Goal: Task Accomplishment & Management: Manage account settings

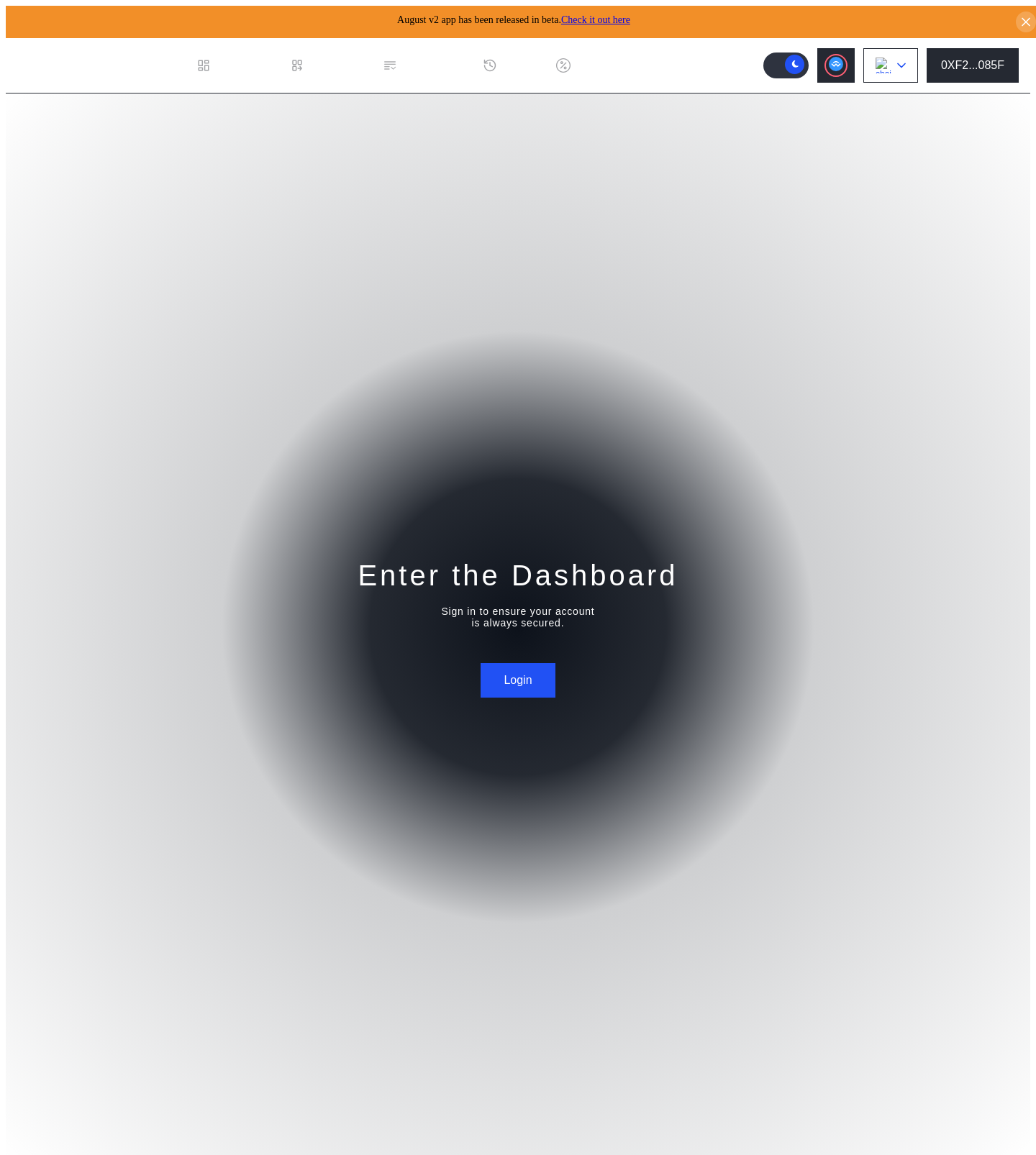
click at [899, 48] on button at bounding box center [890, 65] width 55 height 34
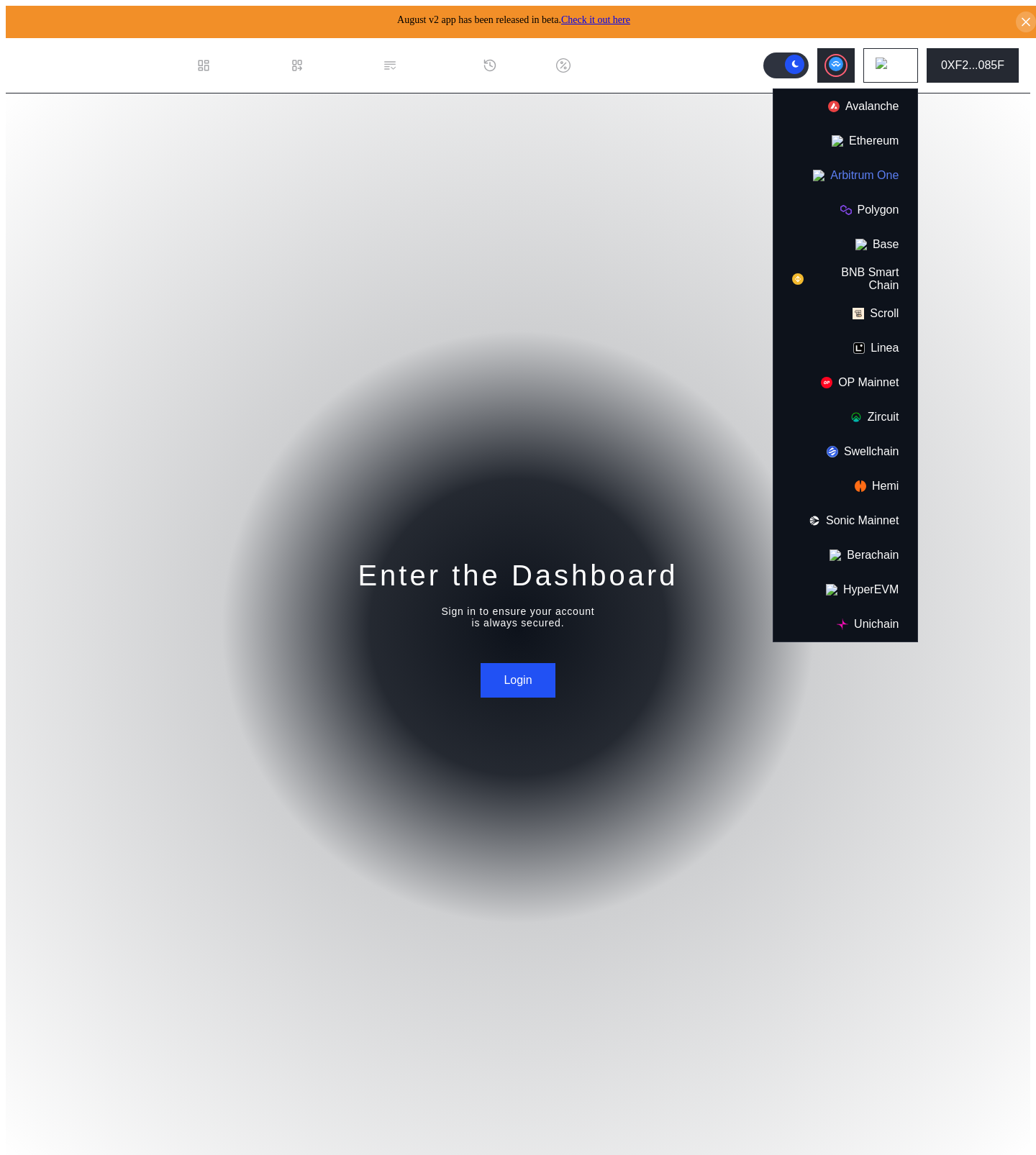
click at [882, 170] on button "Arbitrum One" at bounding box center [845, 175] width 144 height 34
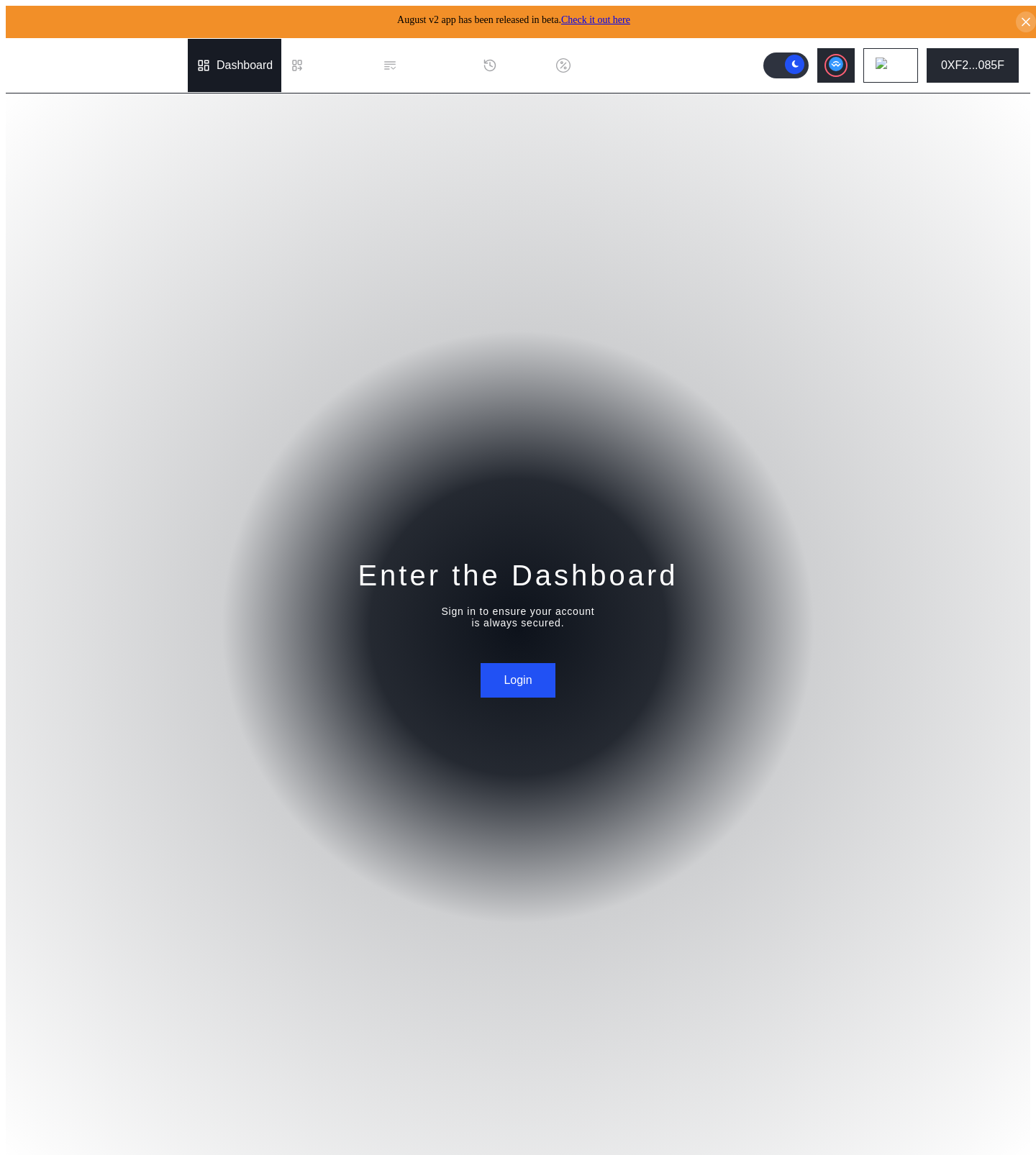
click at [216, 59] on div "Dashboard" at bounding box center [244, 65] width 56 height 13
click at [342, 77] on div "Loan Book" at bounding box center [328, 65] width 92 height 53
click at [941, 525] on div "Enter the Dashboard Sign in to ensure your account is always secured. Login" at bounding box center [518, 627] width 1024 height 1067
click at [492, 676] on button "Login" at bounding box center [517, 680] width 74 height 34
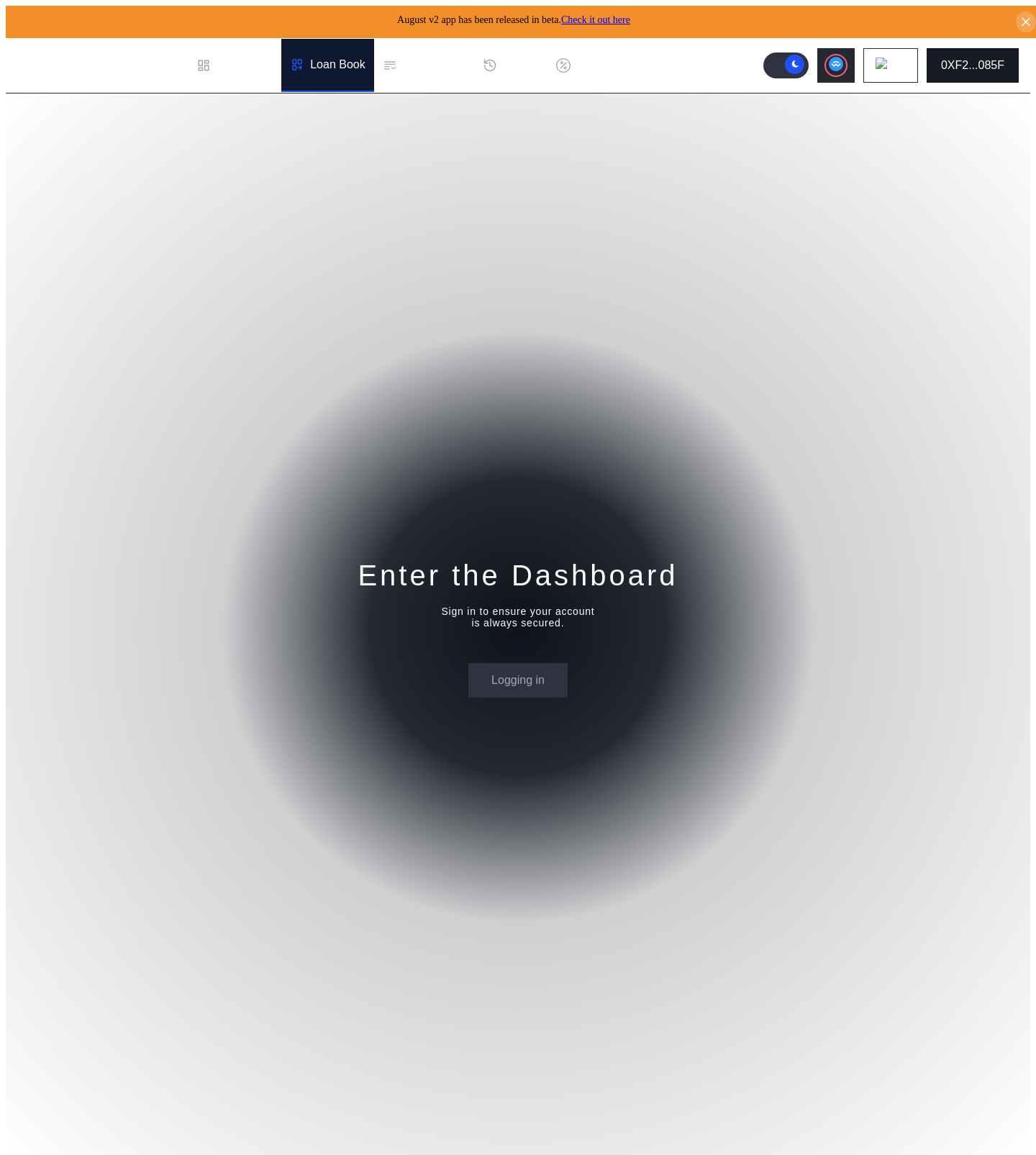
click at [981, 59] on div "0XF2...085F" at bounding box center [972, 65] width 63 height 13
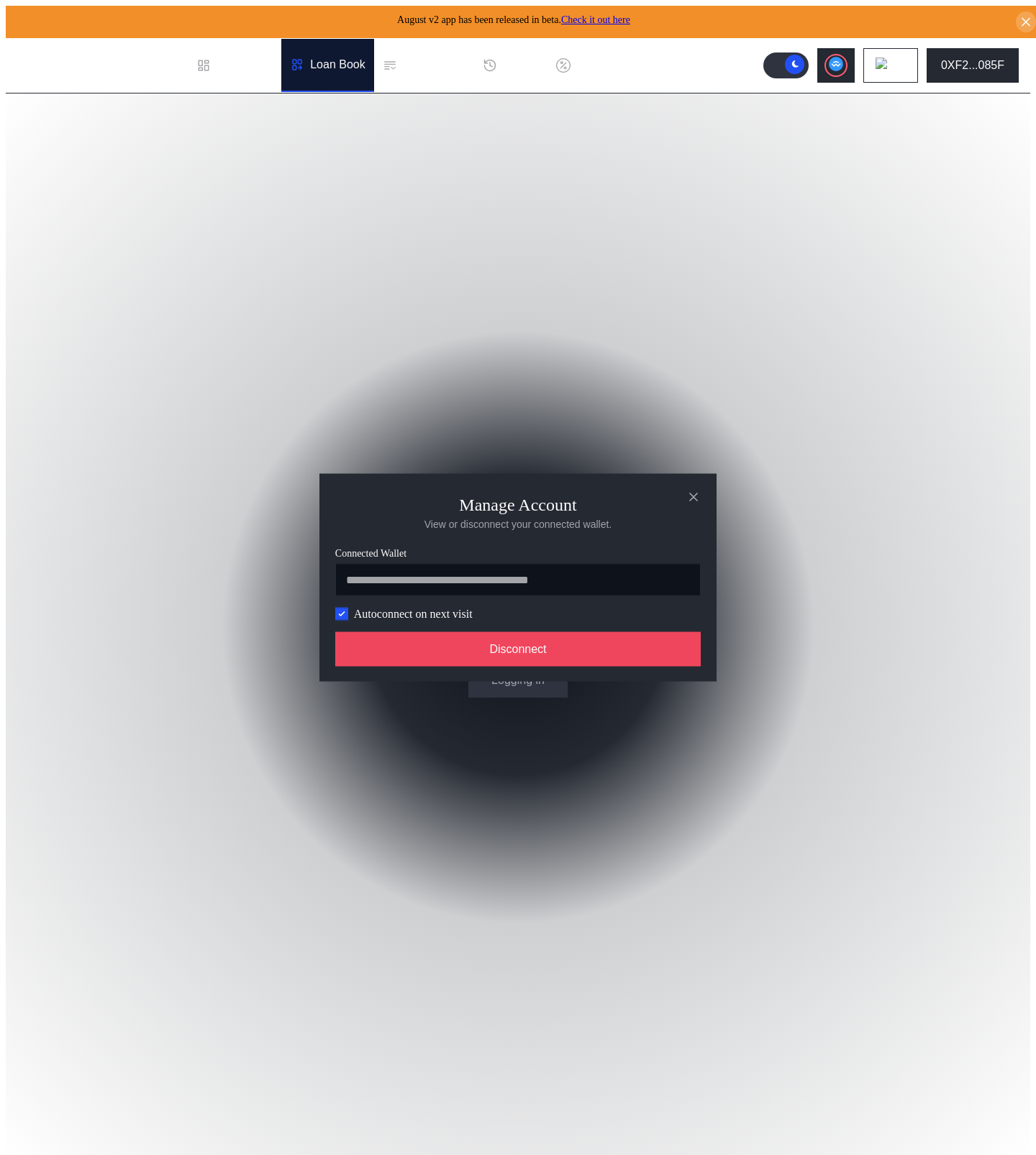
click at [392, 618] on label "Autoconnect on next visit" at bounding box center [413, 614] width 119 height 13
click at [336, 621] on label "modal" at bounding box center [341, 614] width 13 height 13
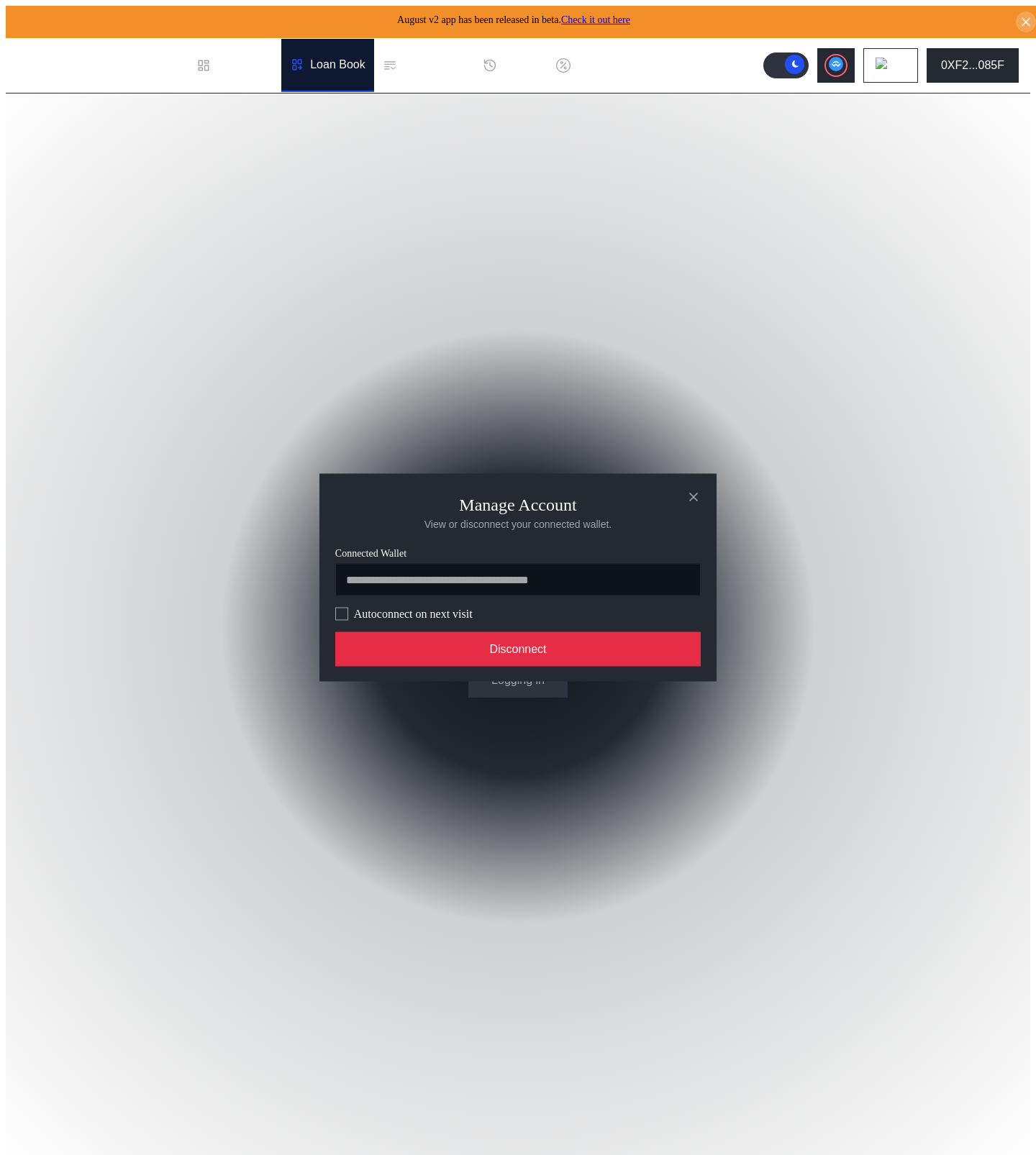
click at [421, 661] on button "Disconnect" at bounding box center [518, 649] width 365 height 34
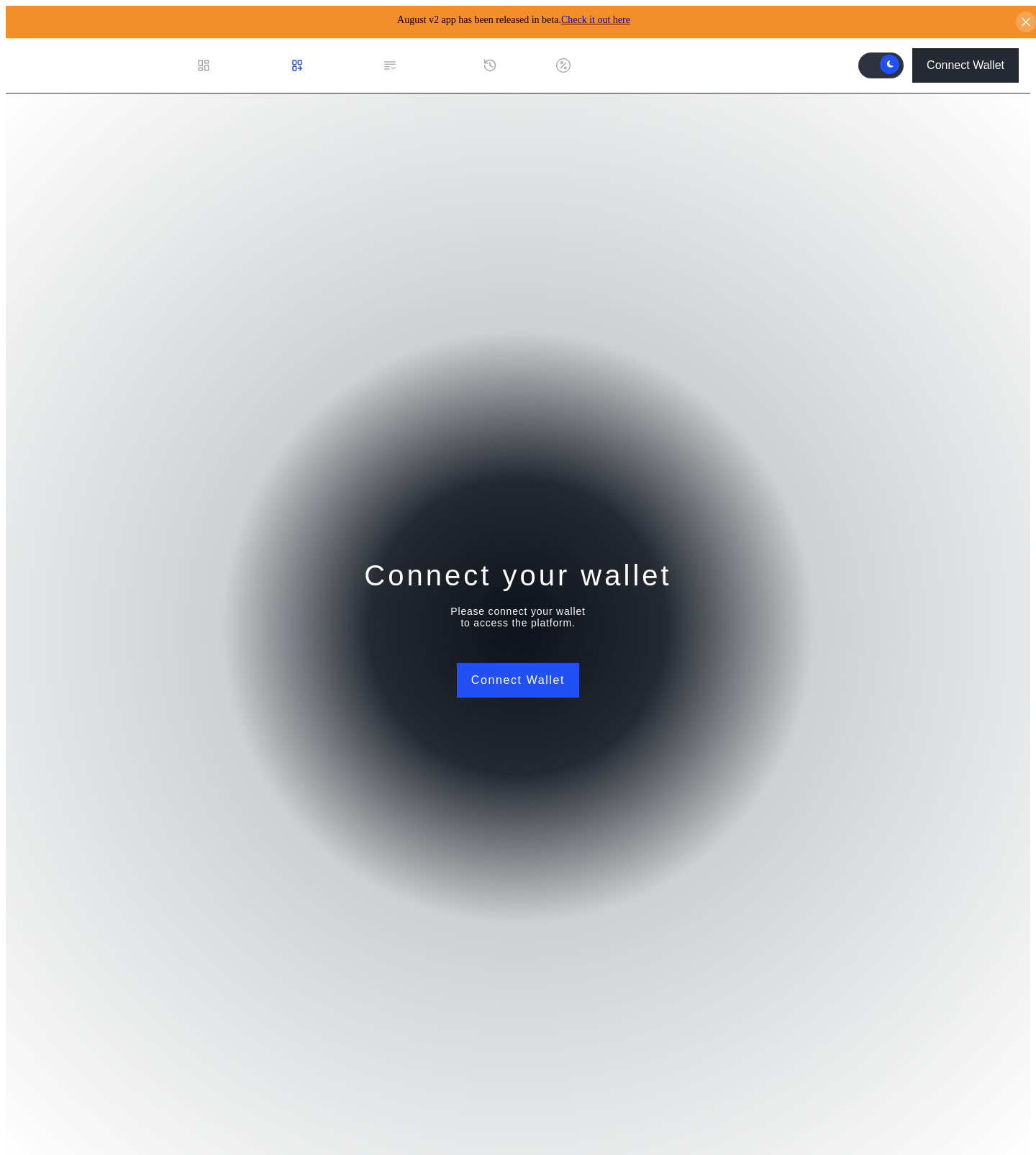
drag, startPoint x: 731, startPoint y: 461, endPoint x: 775, endPoint y: 343, distance: 125.9
click at [732, 461] on div "Connect your wallet Please connect your wallet to access the platform. Connect …" at bounding box center [518, 627] width 1024 height 1067
click at [997, 59] on div "Connect Wallet" at bounding box center [965, 65] width 78 height 13
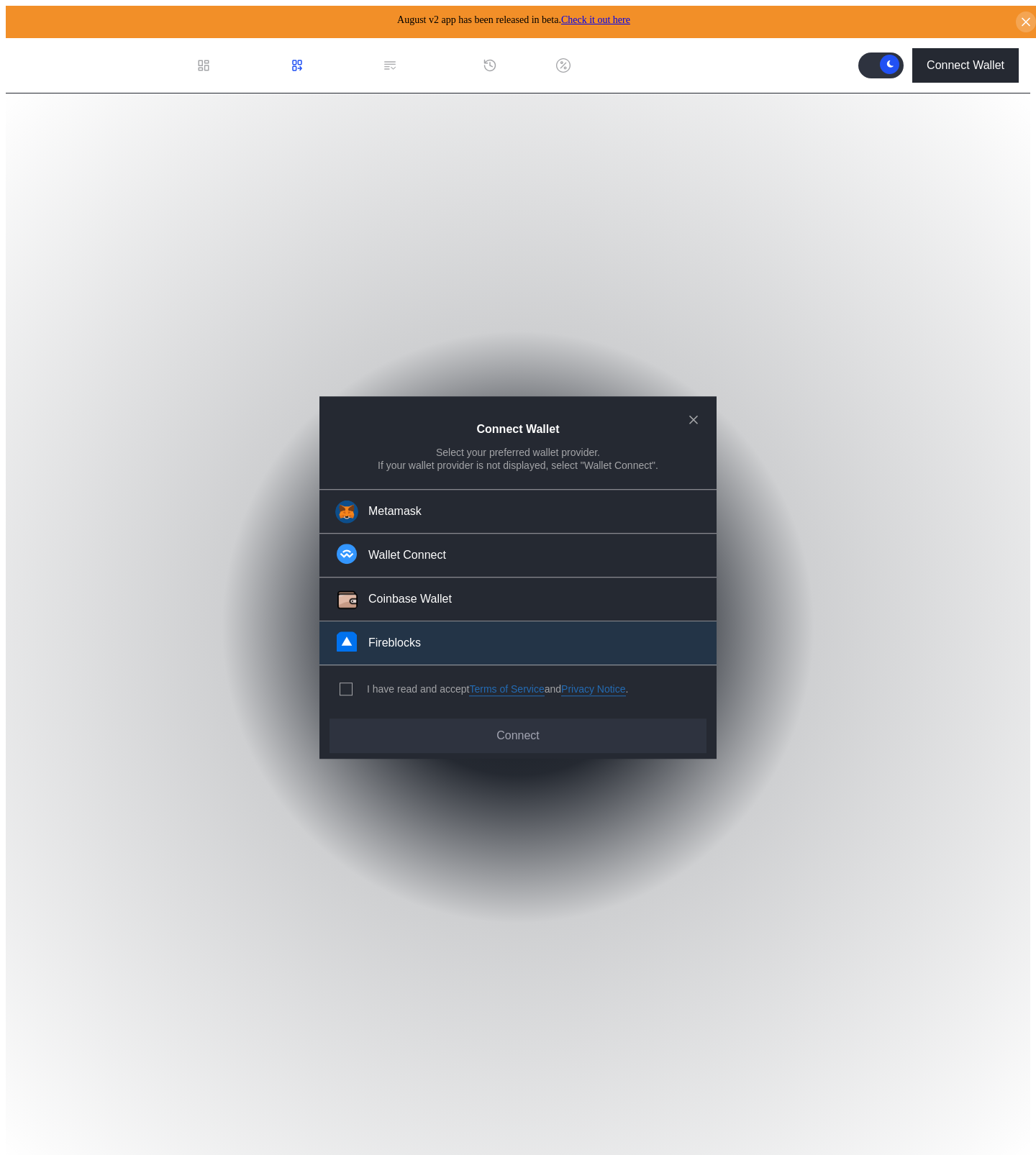
click at [480, 628] on button "Fireblocks" at bounding box center [518, 643] width 397 height 44
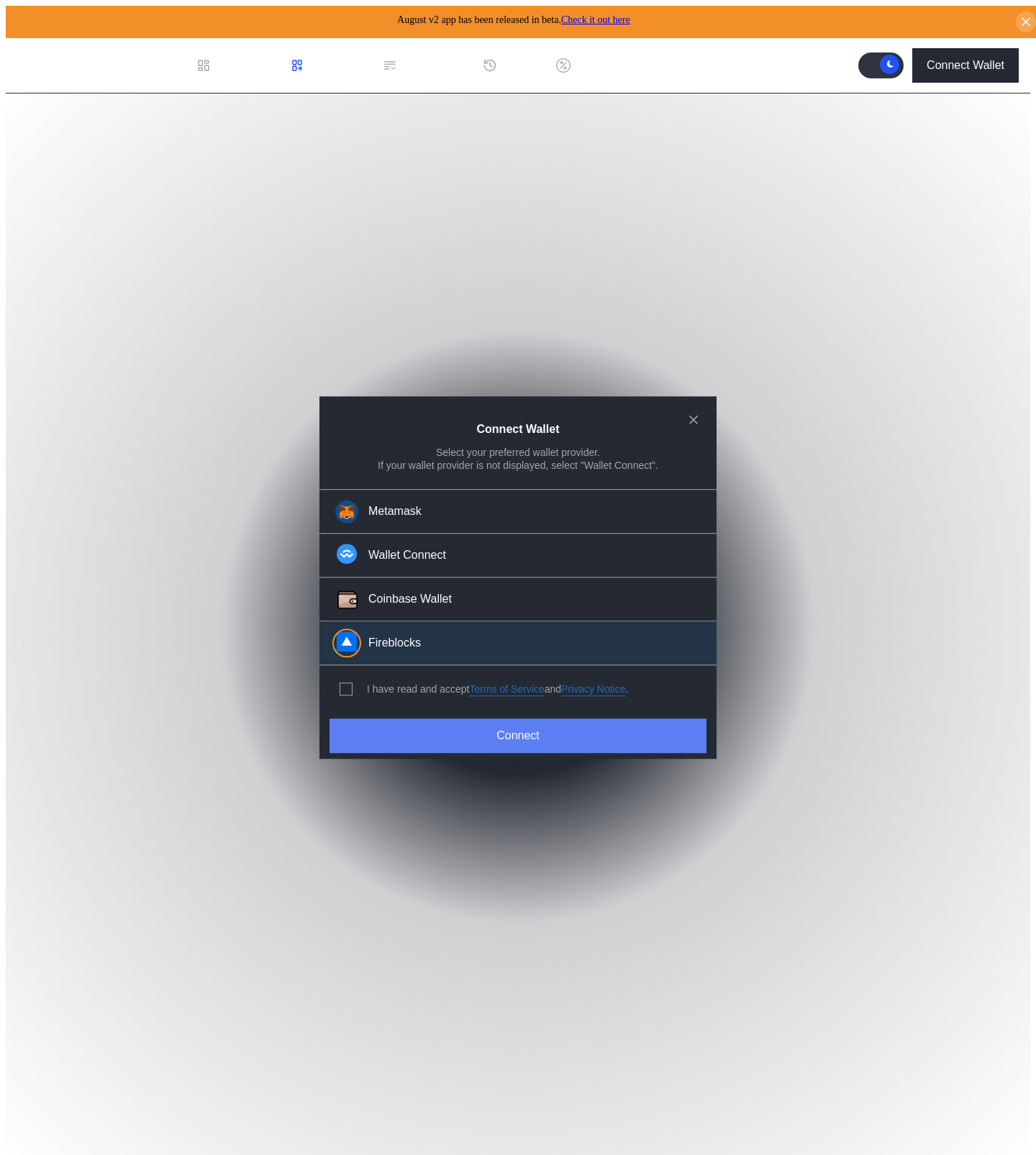
click at [601, 742] on button "Connect" at bounding box center [518, 735] width 377 height 34
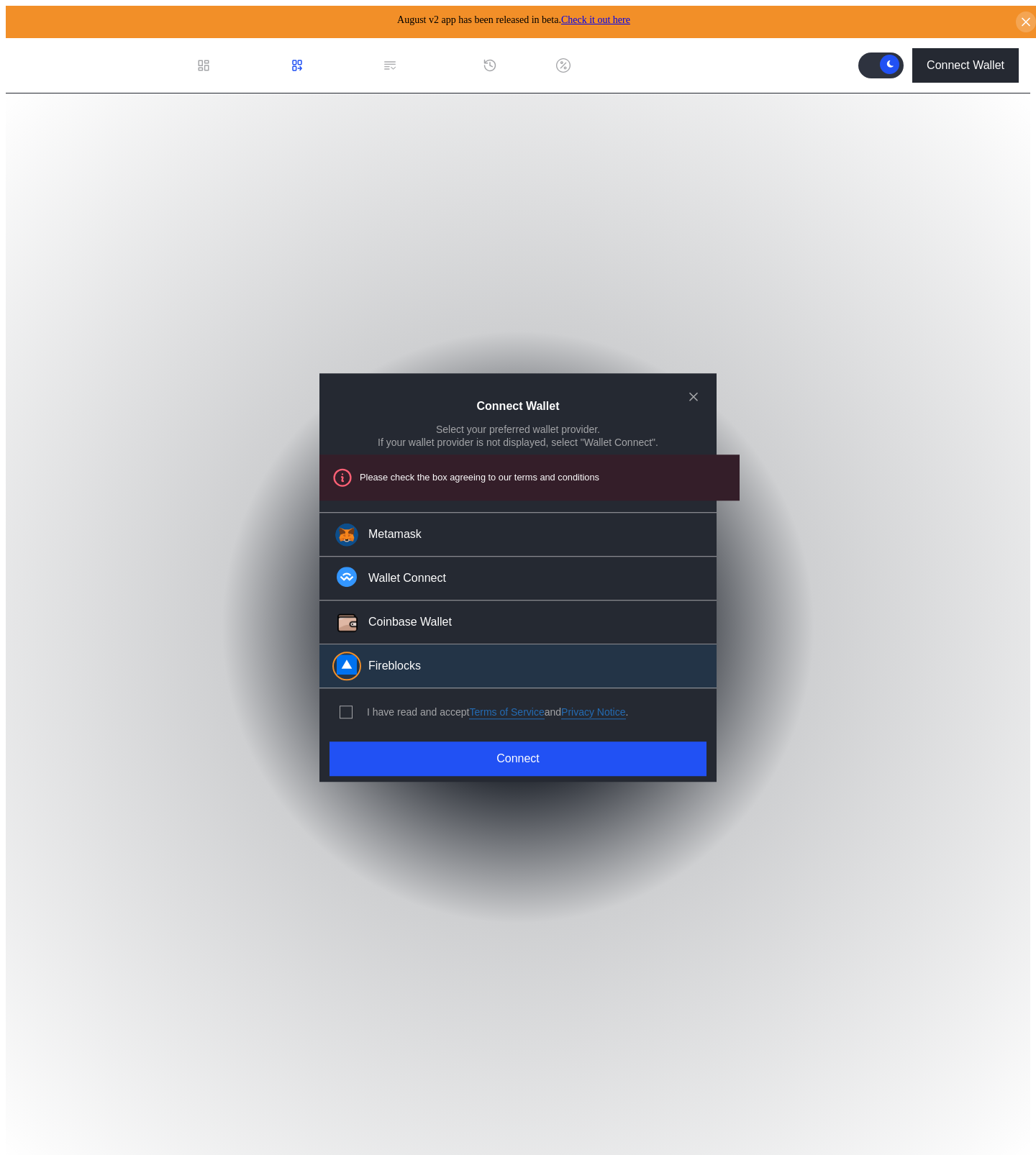
click at [389, 718] on div "I have read and accept Terms of Service and Privacy Notice ." at bounding box center [481, 712] width 324 height 47
click at [392, 707] on div "I have read and accept Terms of Service and Privacy Notice ." at bounding box center [497, 712] width 261 height 14
click at [352, 707] on div "modal" at bounding box center [348, 711] width 19 height 13
click at [346, 710] on span "modal" at bounding box center [346, 712] width 12 height 12
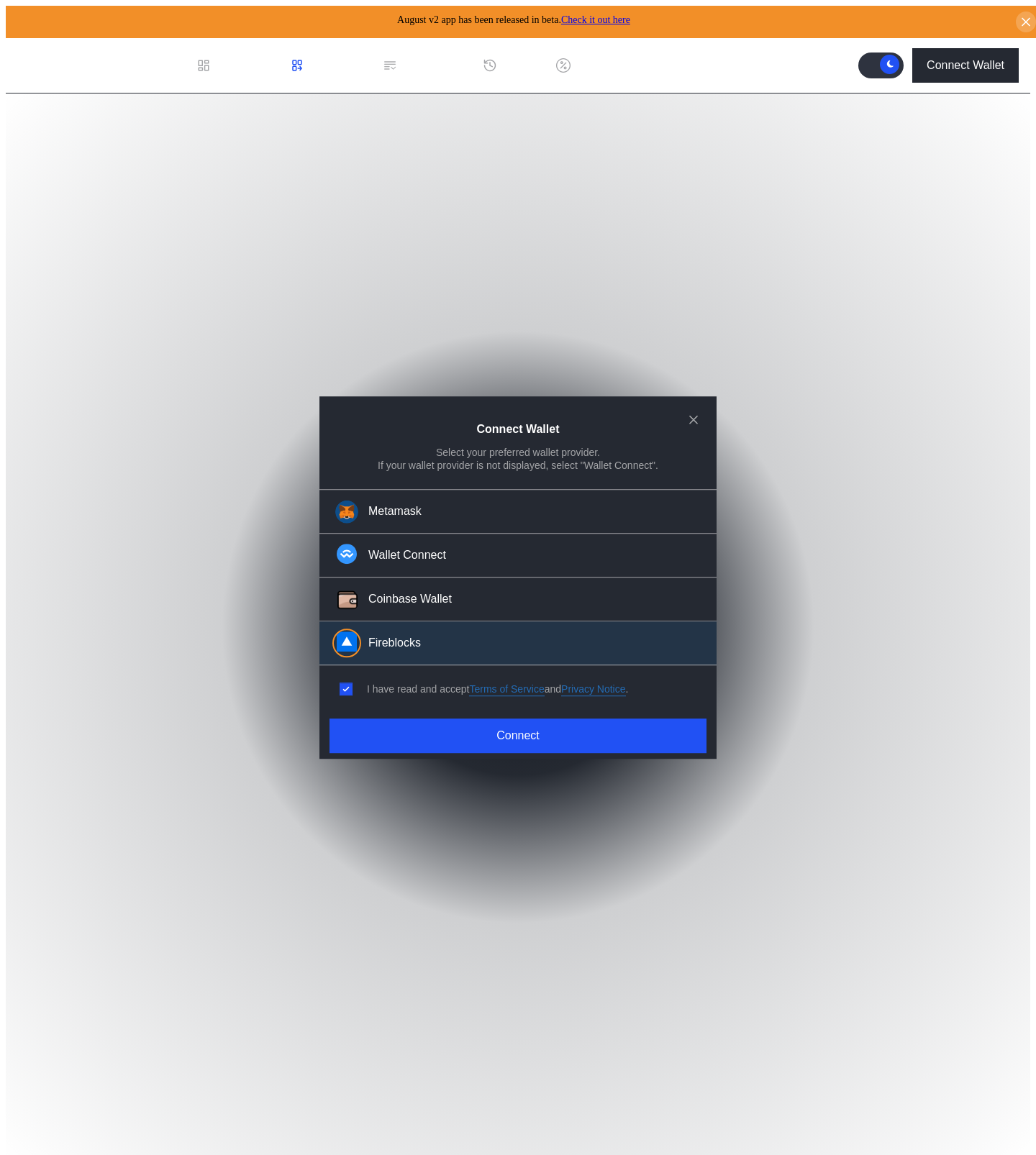
click at [389, 1155] on div "Connect Wallet Select your preferred wallet provider. If your wallet provider i…" at bounding box center [518, 1161] width 1024 height 0
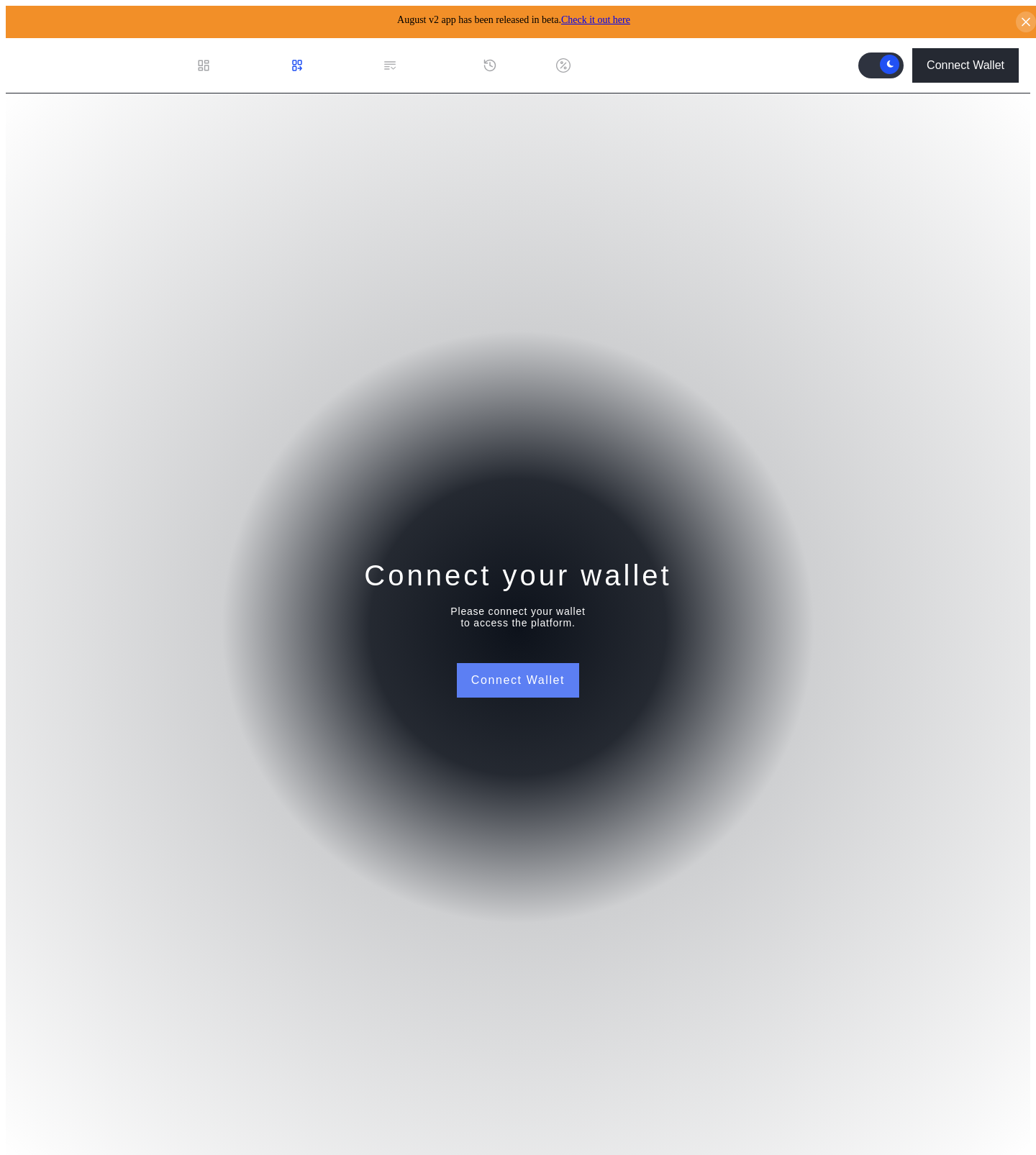
click at [534, 677] on button "Connect Wallet" at bounding box center [518, 680] width 122 height 34
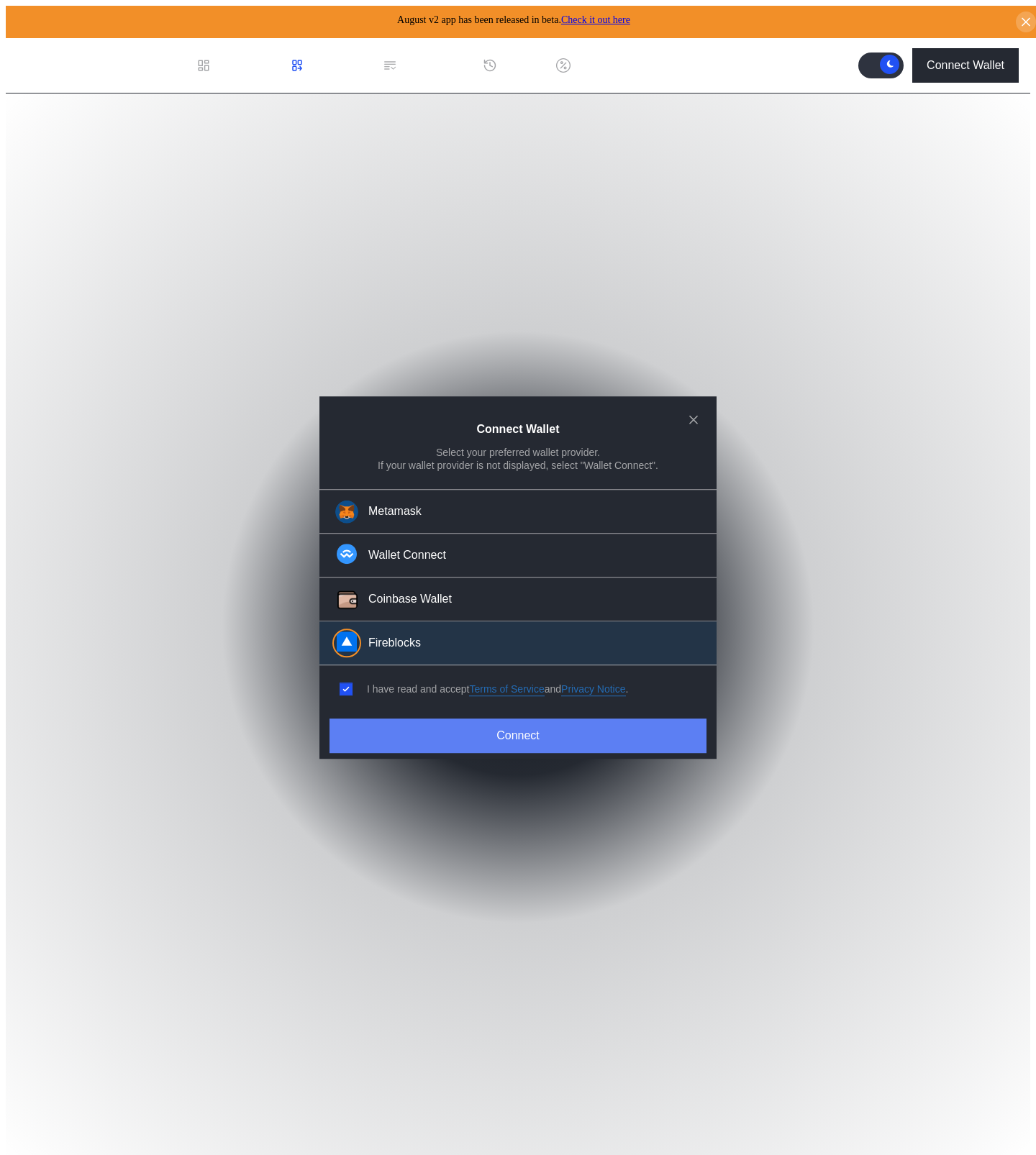
click at [518, 730] on button "Connect" at bounding box center [518, 735] width 377 height 34
click at [472, 730] on button "Connect" at bounding box center [518, 735] width 377 height 34
click at [587, 748] on button "Connect" at bounding box center [518, 735] width 377 height 34
click at [592, 732] on button "Connect" at bounding box center [518, 735] width 377 height 34
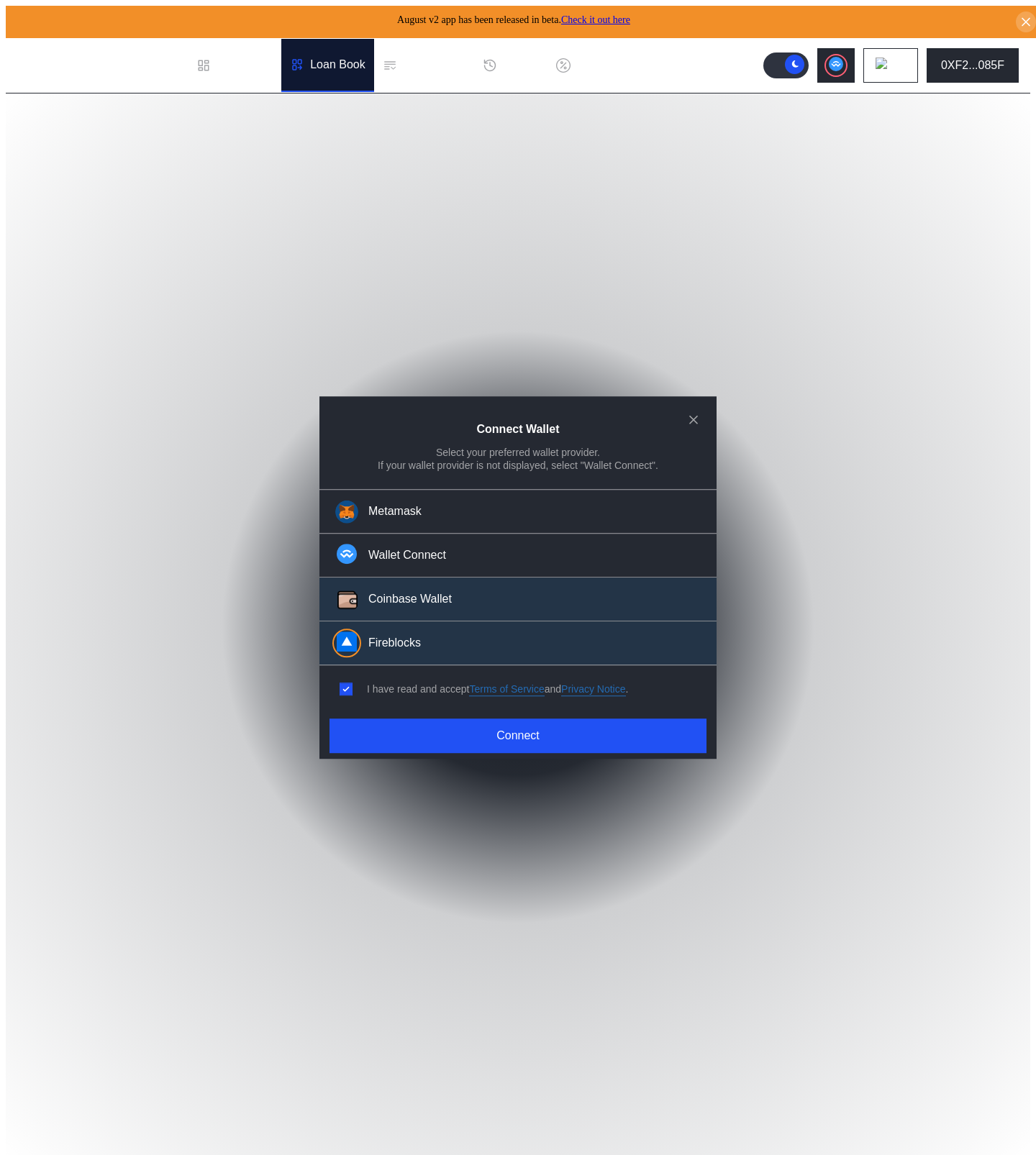
click at [466, 611] on button "Coinbase Wallet" at bounding box center [518, 599] width 397 height 44
click at [455, 651] on button "Fireblocks" at bounding box center [518, 643] width 397 height 44
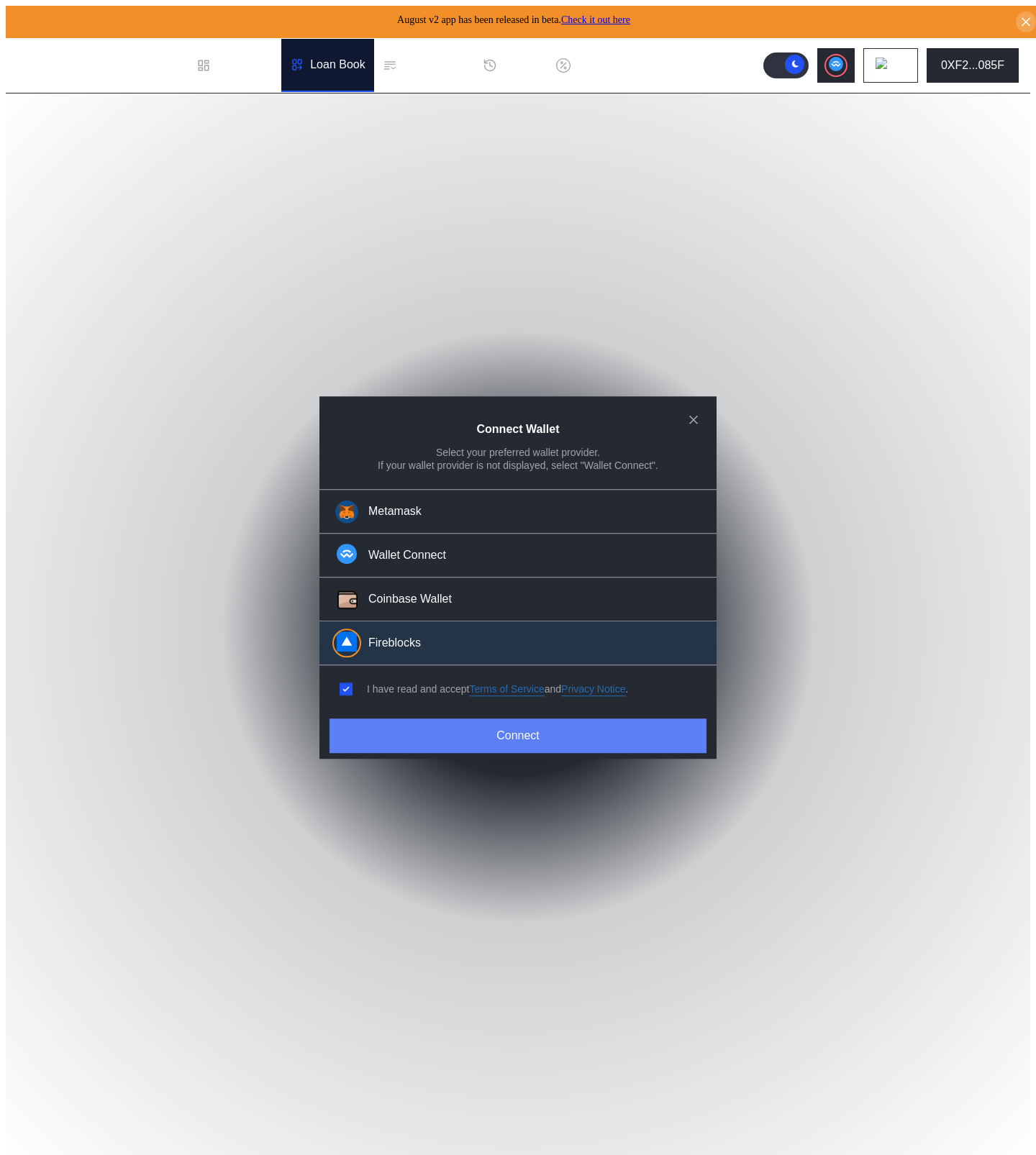
click at [478, 735] on button "Connect" at bounding box center [518, 735] width 377 height 34
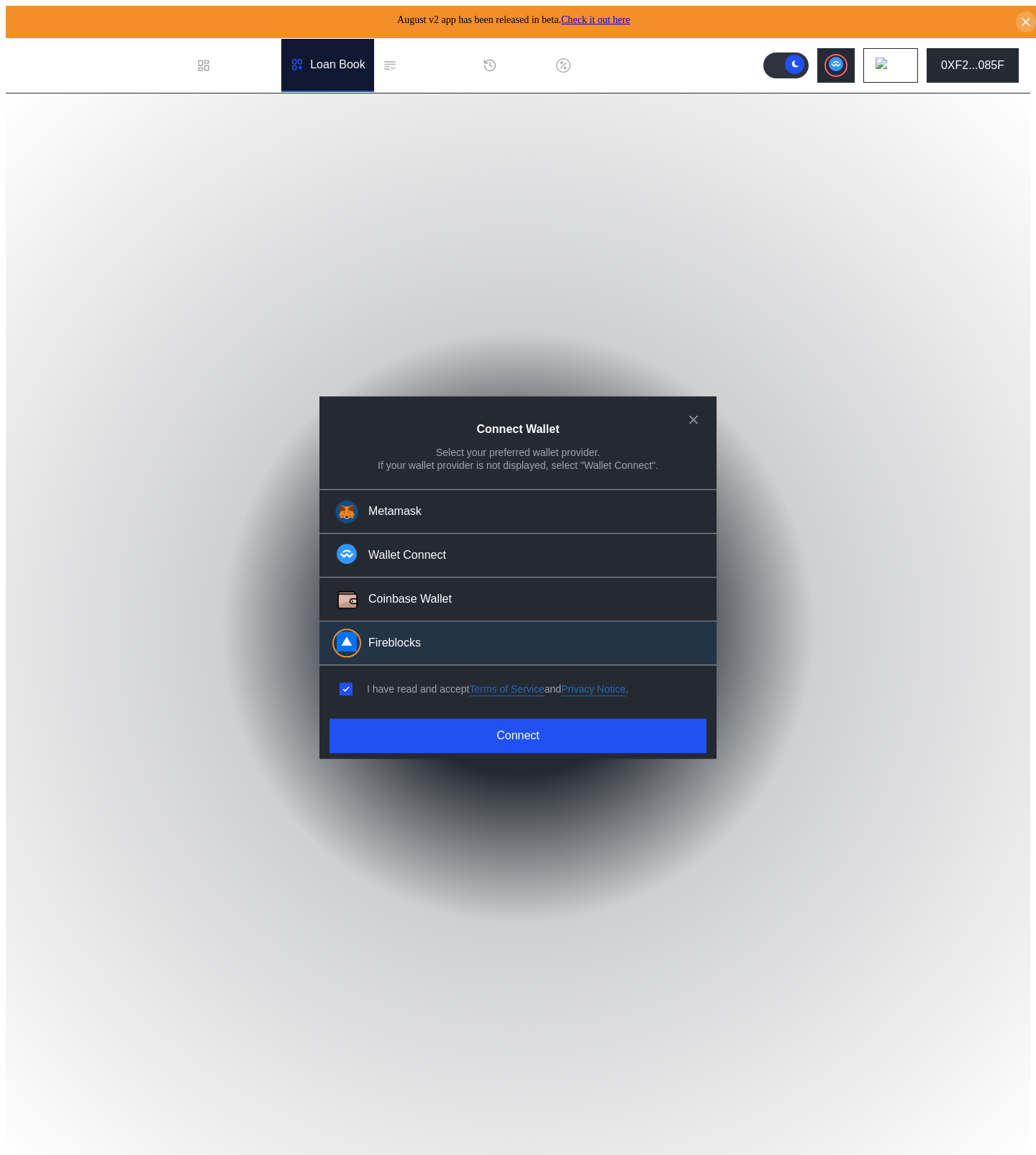
click at [731, 1155] on div "Connect Wallet Select your preferred wallet provider. If your wallet provider i…" at bounding box center [518, 1161] width 1024 height 0
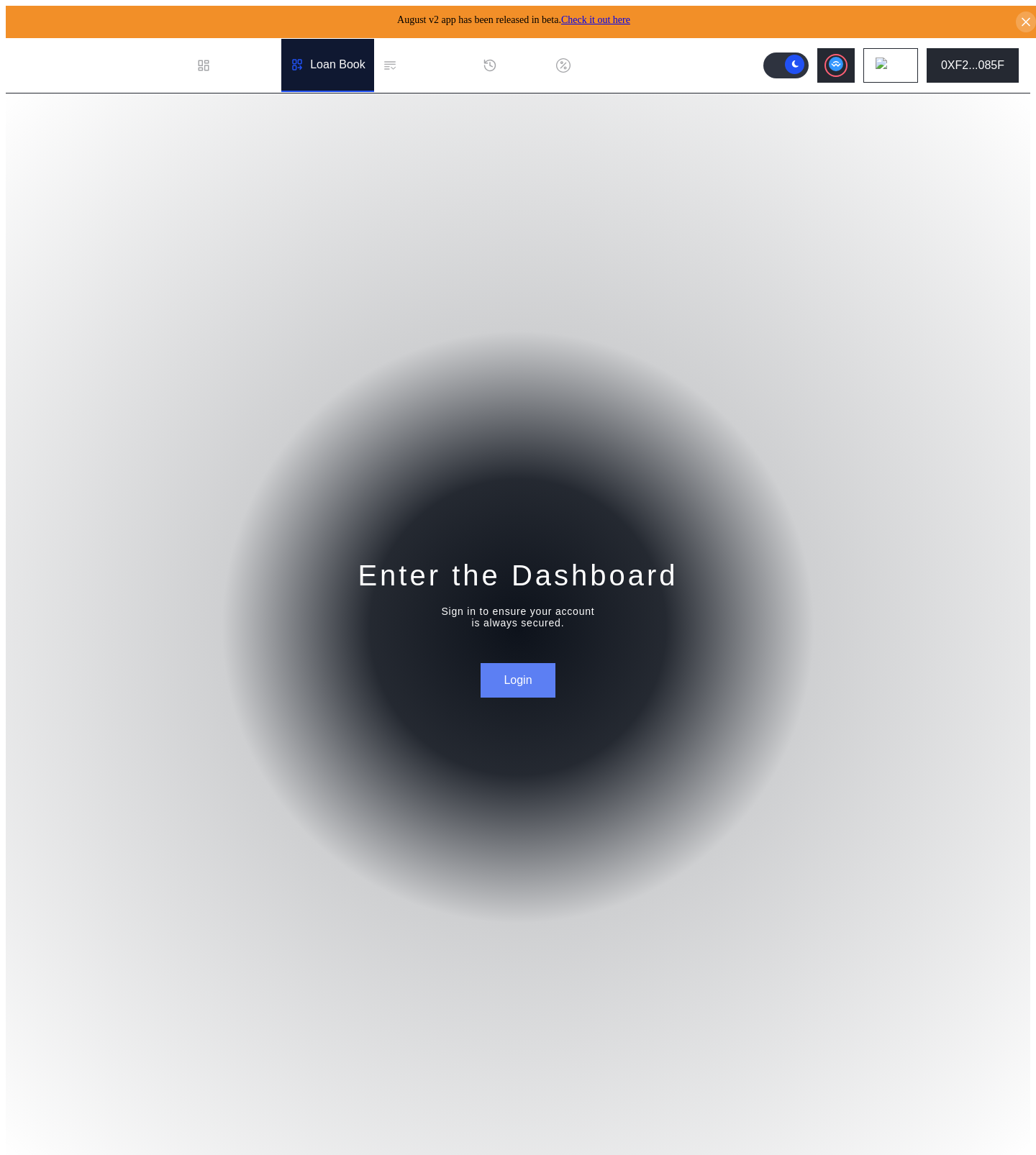
click at [531, 692] on button "Login" at bounding box center [517, 680] width 74 height 34
click at [891, 57] on img at bounding box center [884, 65] width 16 height 16
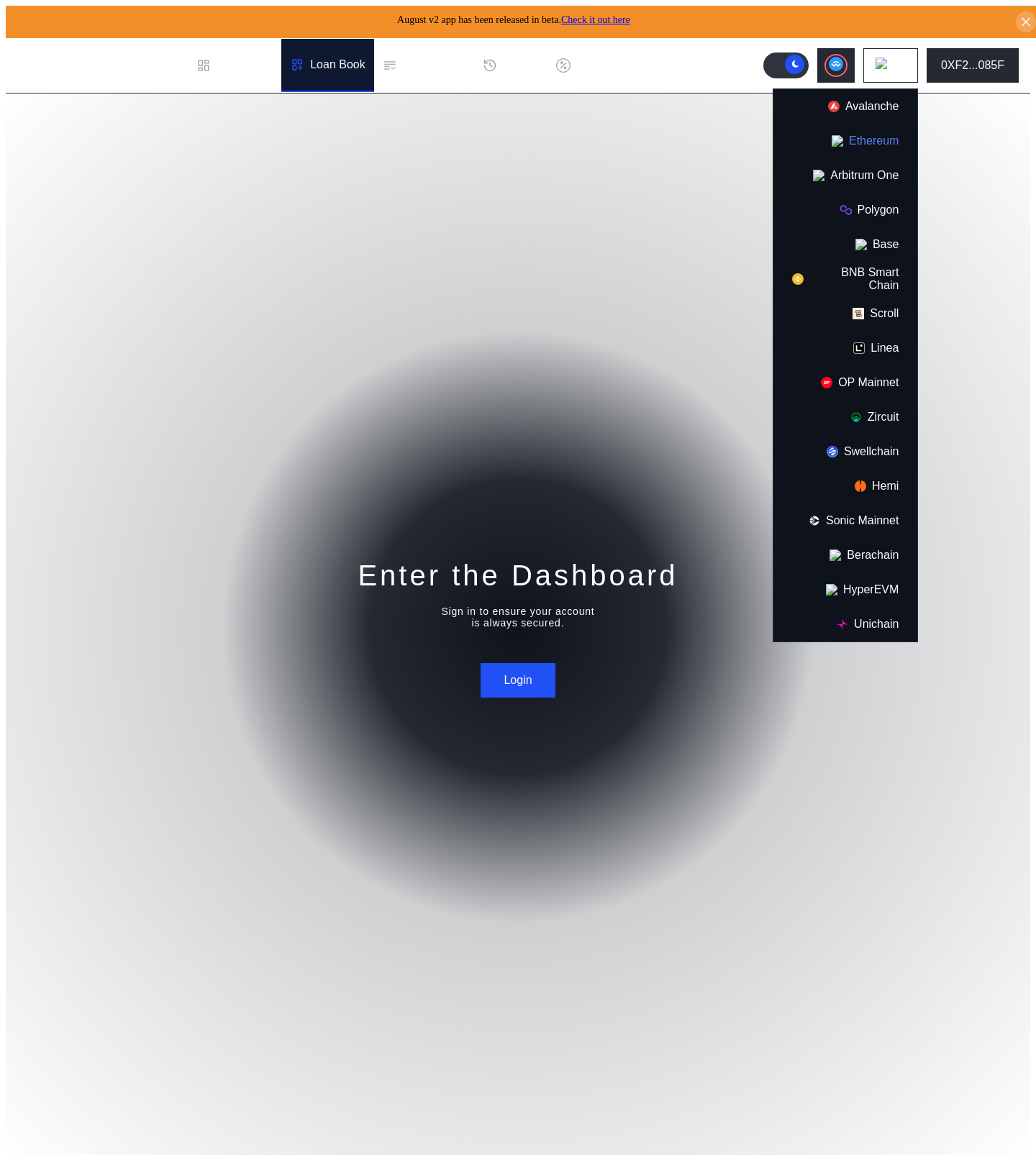
click at [886, 135] on button "Ethereum" at bounding box center [845, 141] width 144 height 34
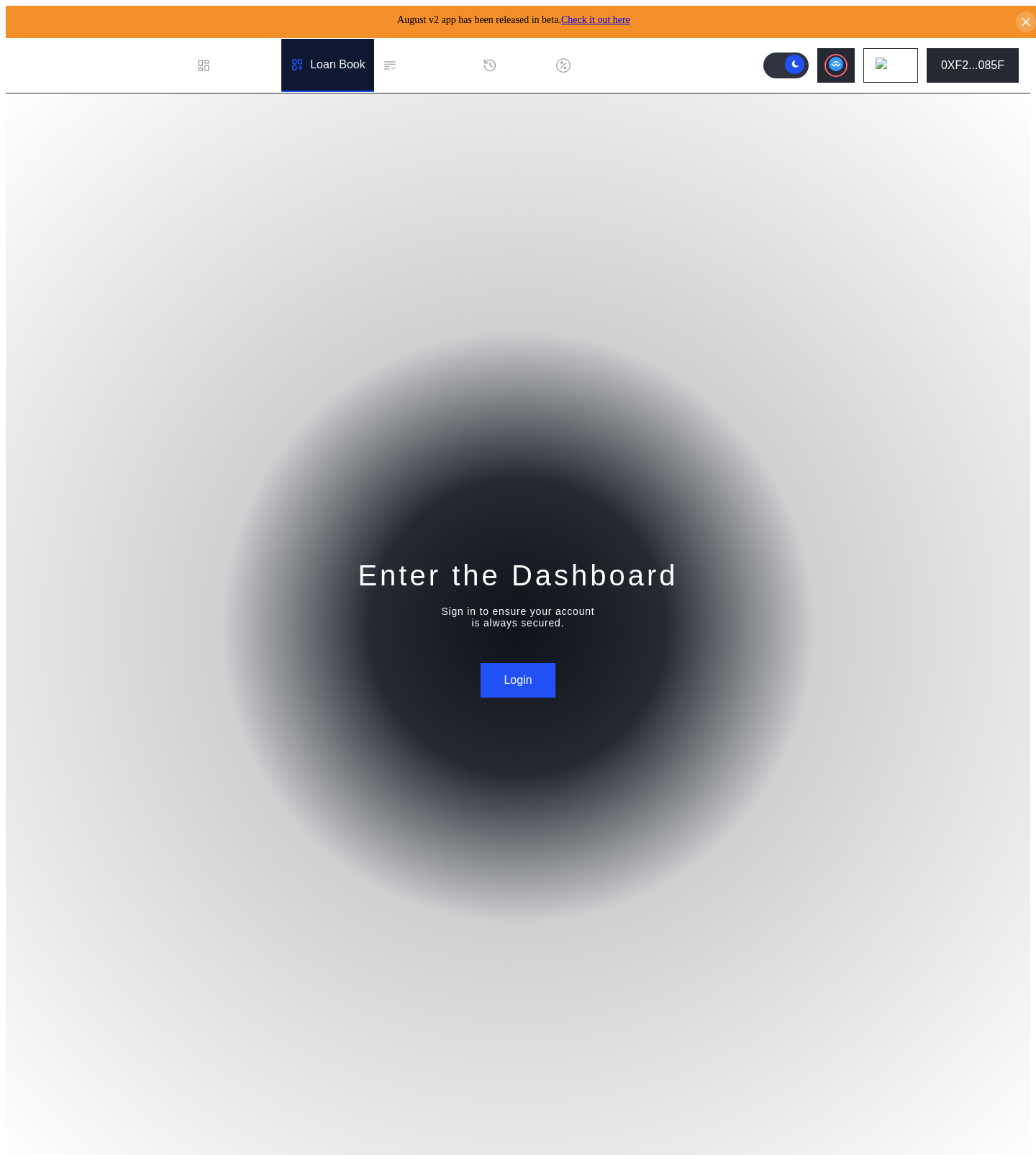
click at [890, 114] on div "Enter the Dashboard Sign in to ensure your account is always secured. Login" at bounding box center [518, 627] width 1024 height 1067
drag, startPoint x: 909, startPoint y: 57, endPoint x: 905, endPoint y: 66, distance: 9.8
click at [906, 63] on icon at bounding box center [901, 66] width 9 height 6
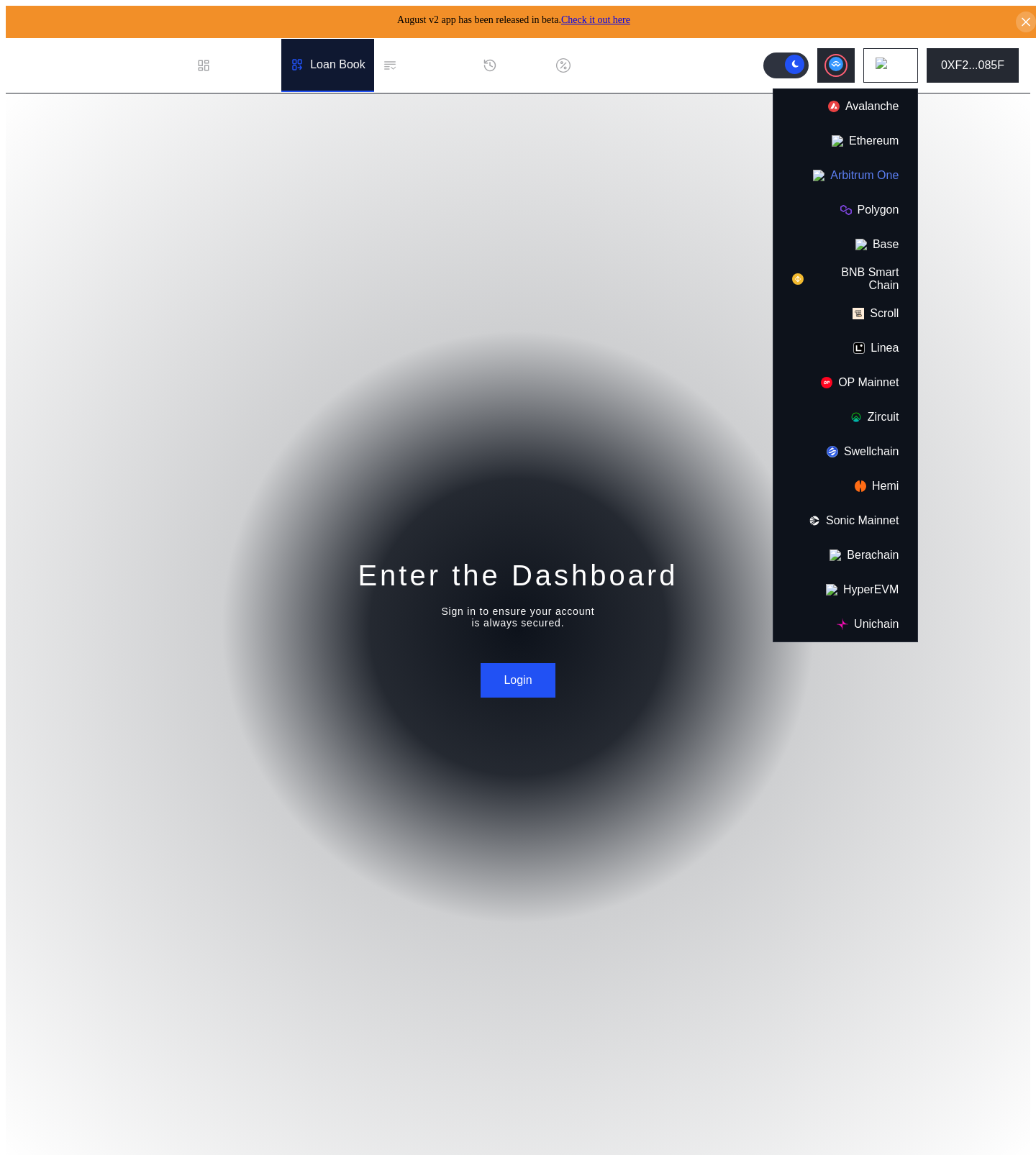
click at [892, 178] on button "Arbitrum One" at bounding box center [845, 175] width 144 height 34
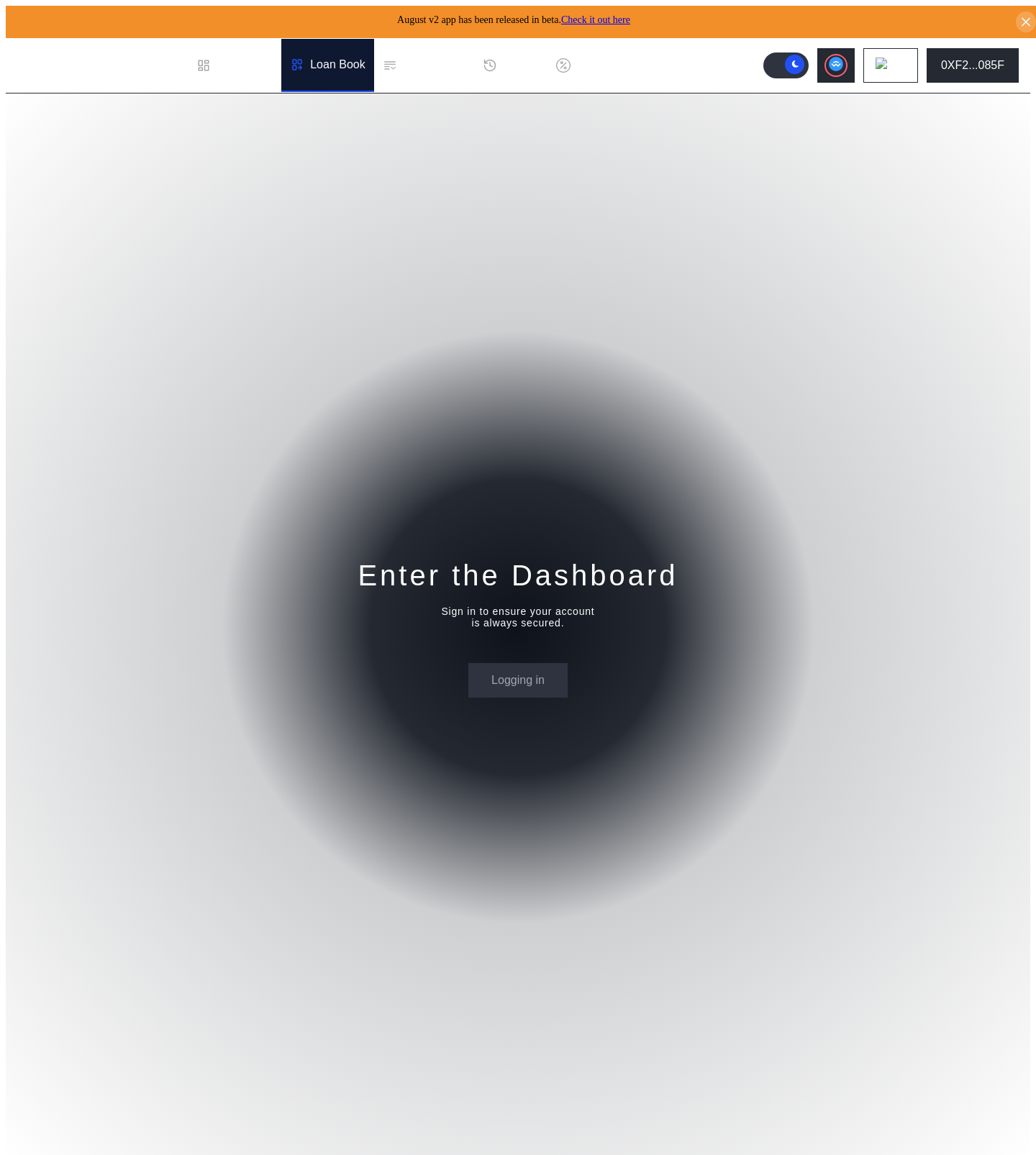
click at [892, 699] on div "Enter the Dashboard Sign in to ensure your account is always secured. Logging in" at bounding box center [518, 627] width 1024 height 1067
drag, startPoint x: 682, startPoint y: 692, endPoint x: 701, endPoint y: 628, distance: 66.8
click at [681, 692] on div "Enter the Dashboard Sign in to ensure your account is always secured. Logging in" at bounding box center [518, 627] width 1024 height 1067
click at [959, 66] on div "0XF2...085F" at bounding box center [972, 65] width 63 height 13
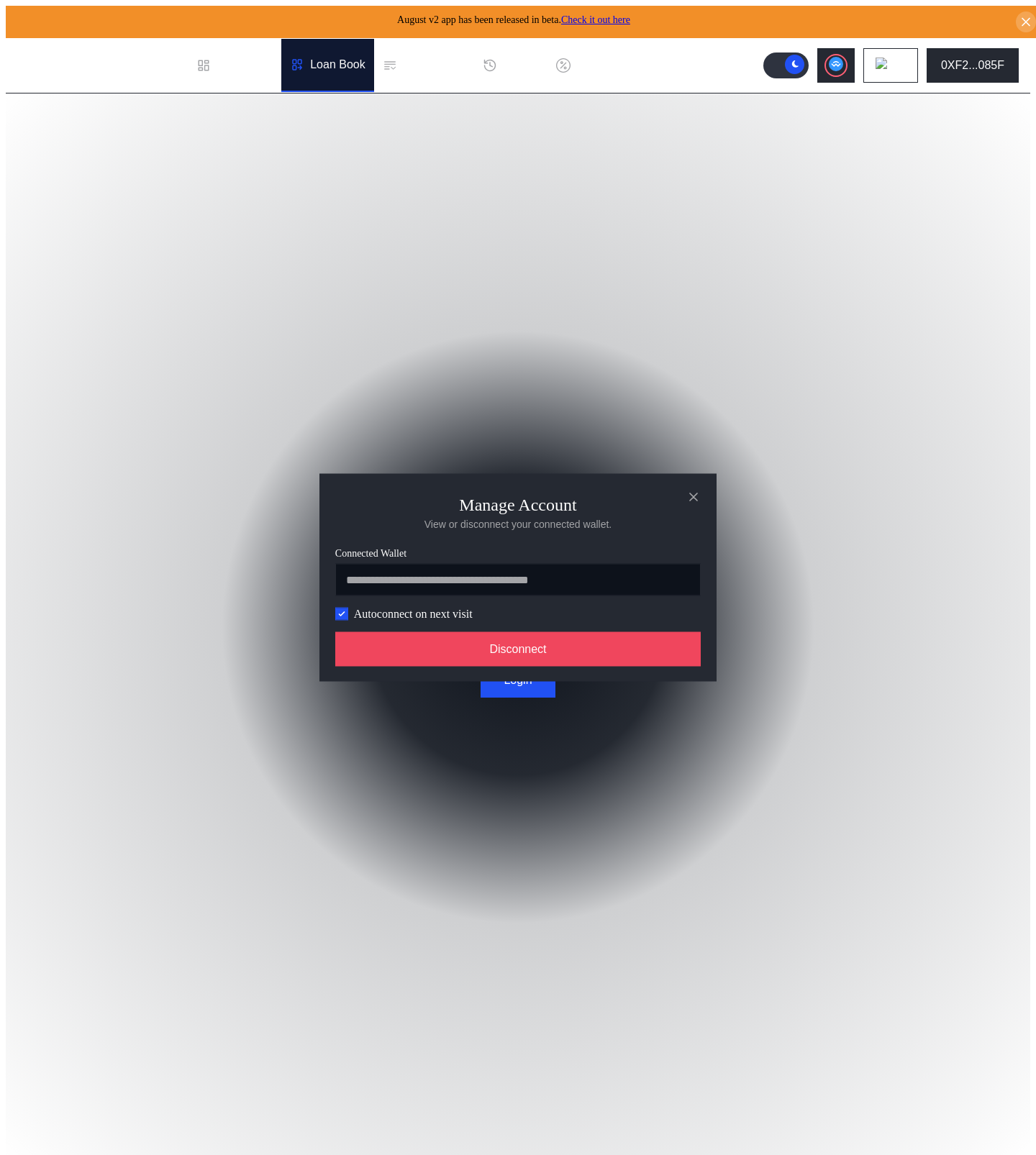
click at [877, 1155] on div "**********" at bounding box center [518, 1161] width 1024 height 0
